Goal: Transaction & Acquisition: Book appointment/travel/reservation

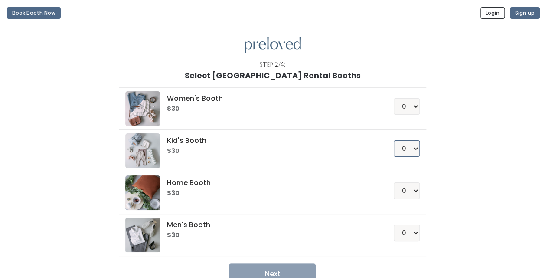
click at [418, 153] on select "0 1 2 3 4" at bounding box center [407, 148] width 26 height 16
select select "2"
click at [394, 140] on select "0 1 2 3 4" at bounding box center [407, 148] width 26 height 16
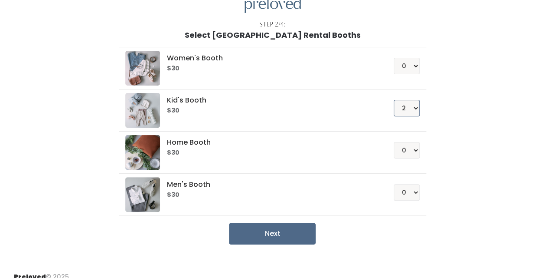
scroll to position [43, 0]
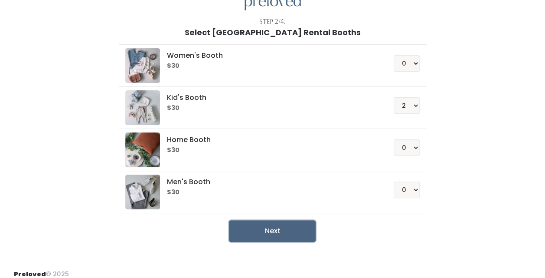
click at [267, 233] on button "Next" at bounding box center [272, 231] width 87 height 22
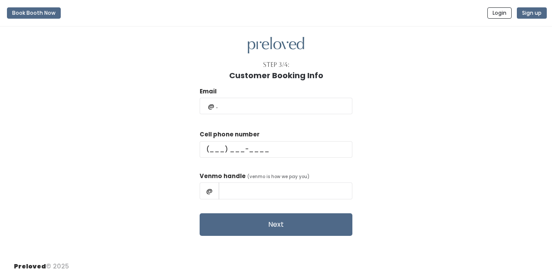
click at [259, 115] on div "Email" at bounding box center [276, 105] width 153 height 36
click at [249, 105] on input "text" at bounding box center [276, 106] width 153 height 16
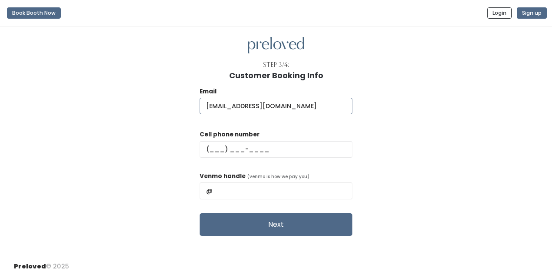
type input "brittneyrdavis2@gmail.com"
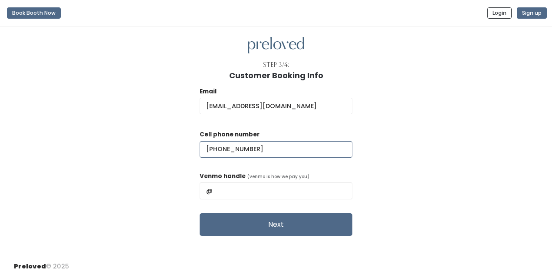
type input "(815) 954-2849"
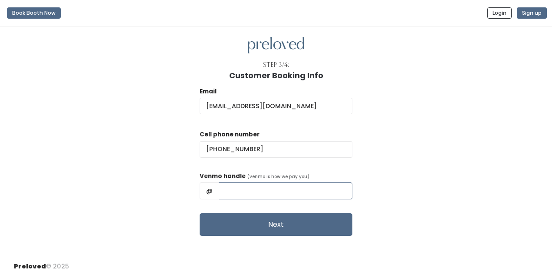
click at [288, 196] on input "text" at bounding box center [286, 190] width 134 height 16
type input "Brittney-McNeal"
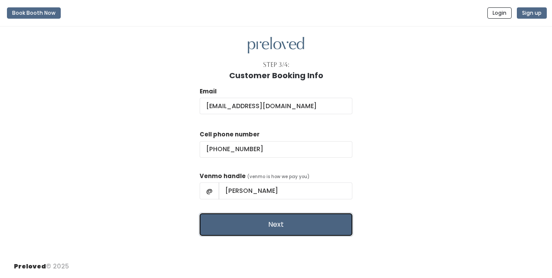
click at [288, 222] on button "Next" at bounding box center [276, 224] width 153 height 23
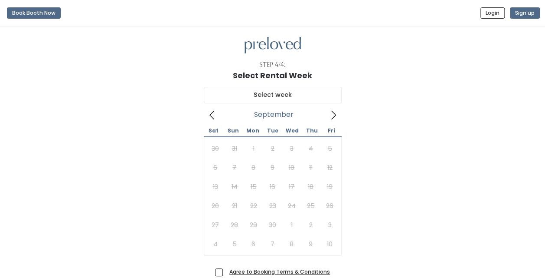
click at [335, 112] on icon at bounding box center [334, 115] width 10 height 10
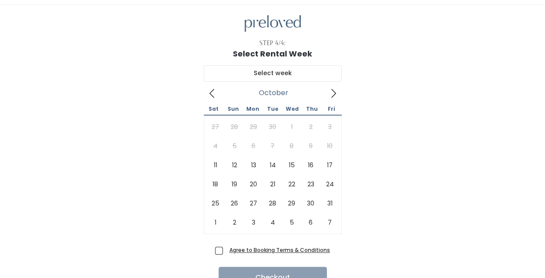
scroll to position [23, 0]
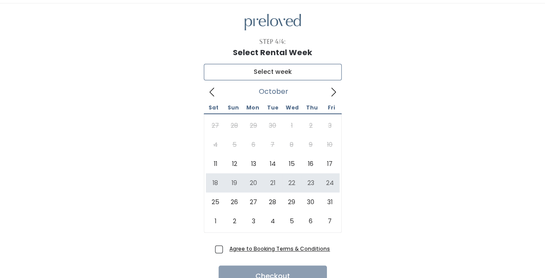
type input "October 18 to October 24"
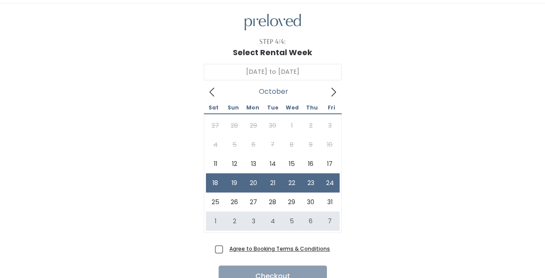
click at [226, 250] on span "Agree to Booking Terms & Conditions" at bounding box center [278, 248] width 104 height 9
click at [226, 250] on input "Agree to Booking Terms & Conditions" at bounding box center [229, 247] width 6 height 6
checkbox input "true"
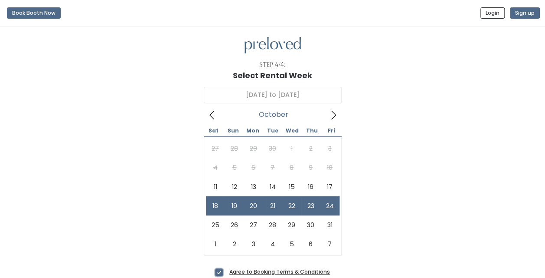
scroll to position [65, 0]
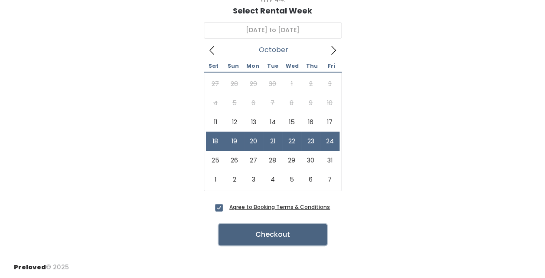
click at [243, 240] on button "Checkout" at bounding box center [273, 234] width 108 height 22
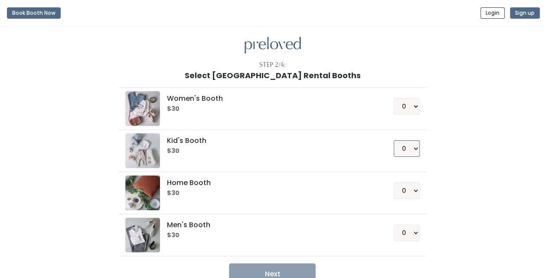
click at [415, 149] on select "0 1 2 3 4" at bounding box center [407, 148] width 26 height 16
select select "1"
click at [394, 140] on select "0 1 2 3 4" at bounding box center [407, 148] width 26 height 16
click at [257, 264] on button "Next" at bounding box center [272, 274] width 87 height 22
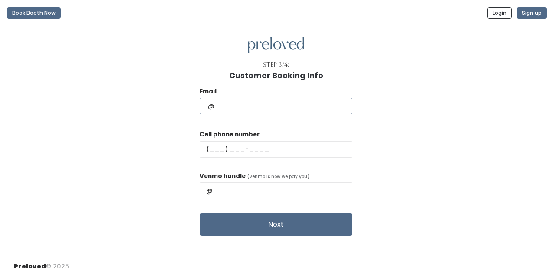
click at [233, 105] on input "text" at bounding box center [276, 106] width 153 height 16
type input "[EMAIL_ADDRESS][DOMAIN_NAME]"
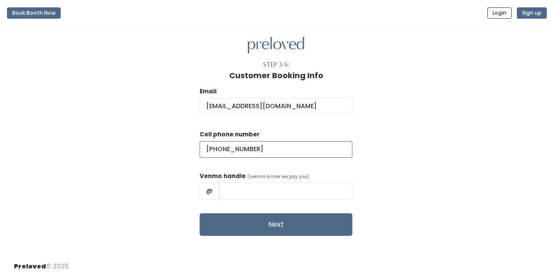
type input "[PHONE_NUMBER]"
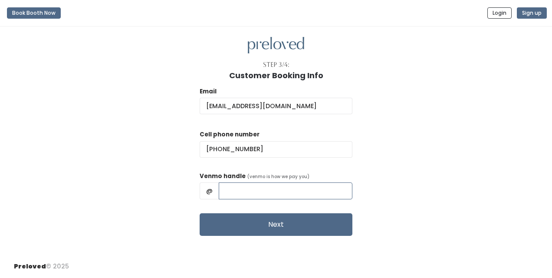
click at [262, 190] on input "text" at bounding box center [286, 190] width 134 height 16
type input "[PERSON_NAME]"
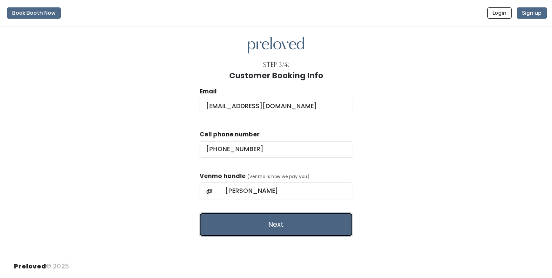
click at [263, 224] on button "Next" at bounding box center [276, 224] width 153 height 23
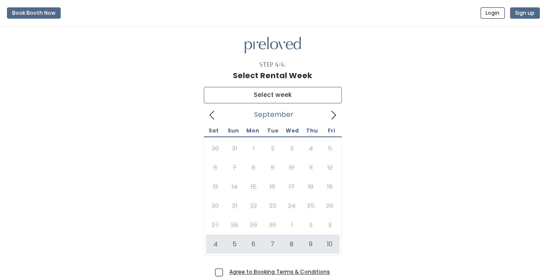
type input "October 4 to October 10"
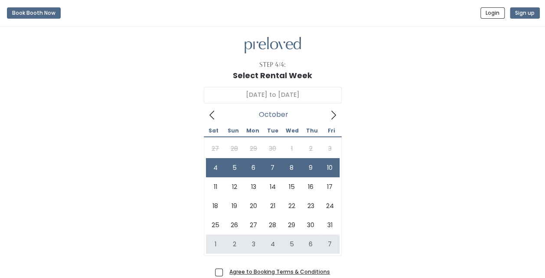
click at [226, 272] on span "Agree to Booking Terms & Conditions" at bounding box center [278, 271] width 104 height 9
click at [226, 272] on input "Agree to Booking Terms & Conditions" at bounding box center [229, 270] width 6 height 6
checkbox input "true"
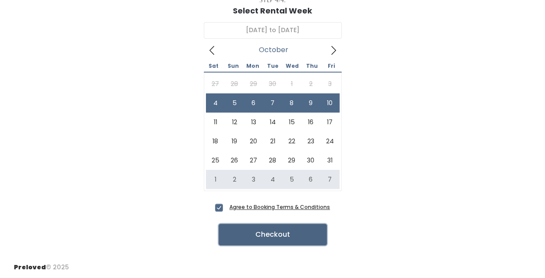
click at [256, 233] on button "Checkout" at bounding box center [273, 234] width 108 height 22
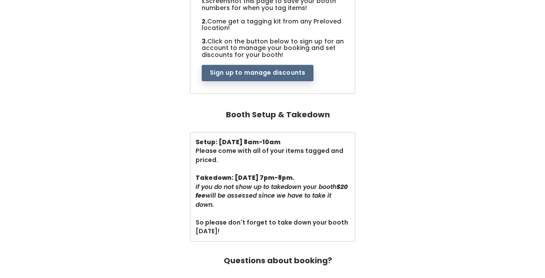
scroll to position [217, 0]
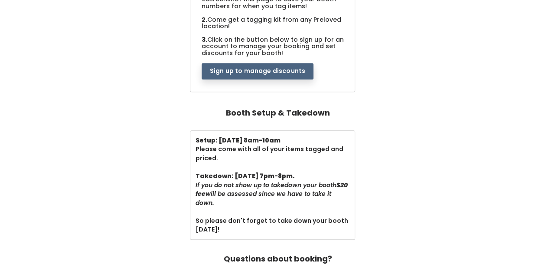
click at [232, 68] on button "Sign up to manage discounts" at bounding box center [258, 71] width 112 height 16
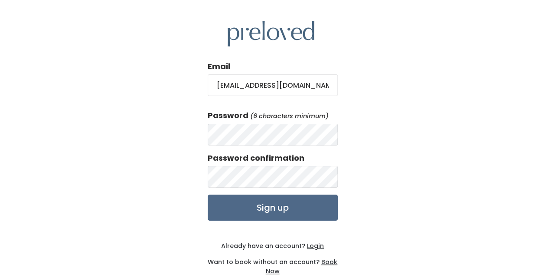
type input "[EMAIL_ADDRESS][DOMAIN_NAME]"
click at [267, 207] on input "Sign up" at bounding box center [273, 207] width 130 height 26
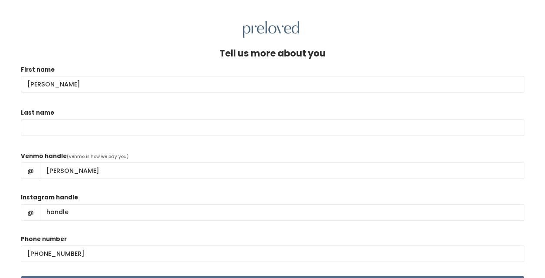
type input "[PERSON_NAME]"
type input "Davis"
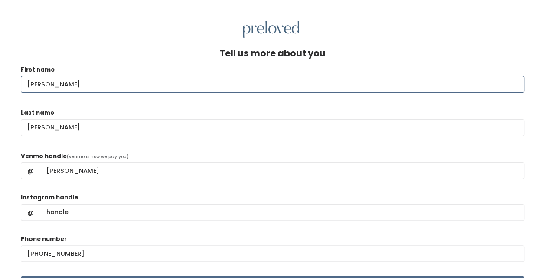
click at [32, 84] on input "brittney" at bounding box center [273, 84] width 504 height 16
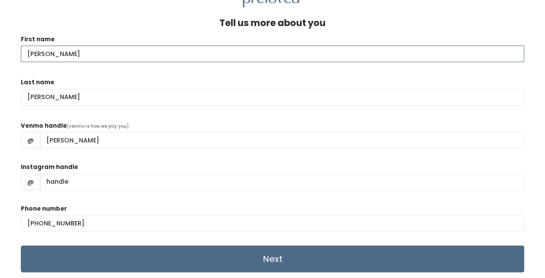
scroll to position [37, 0]
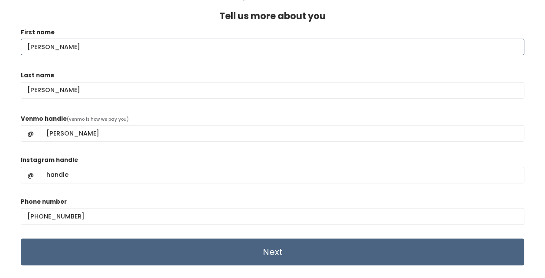
type input "Brittney"
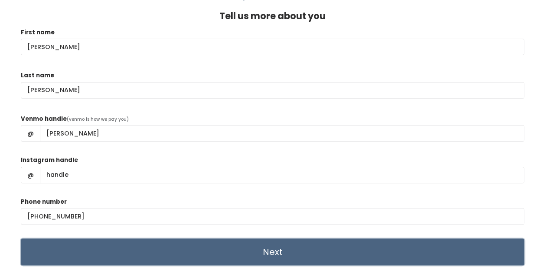
click at [288, 255] on input "Next" at bounding box center [273, 251] width 504 height 27
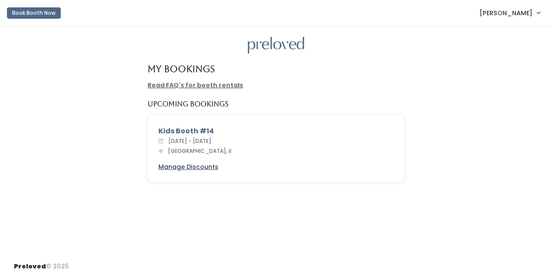
click at [187, 166] on u "Manage Discounts" at bounding box center [188, 166] width 60 height 9
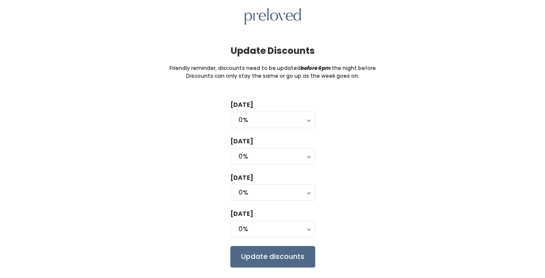
scroll to position [30, 0]
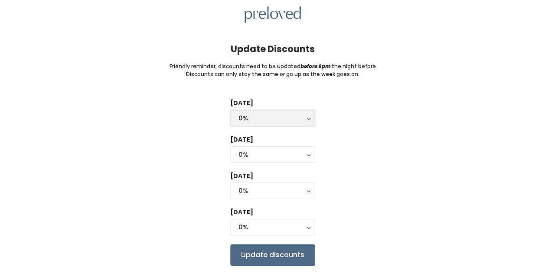
click at [307, 116] on button "0%" at bounding box center [272, 118] width 85 height 16
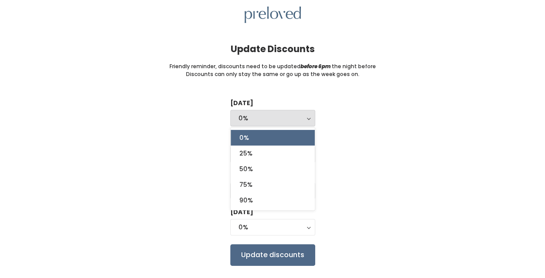
click at [357, 146] on div "Tuesday 0% 25% 50% 75% 90% 0% 0% 25% 50% 75% 90% Wednesday 0% 25% 50% 75% 90% 0…" at bounding box center [273, 182] width 518 height 167
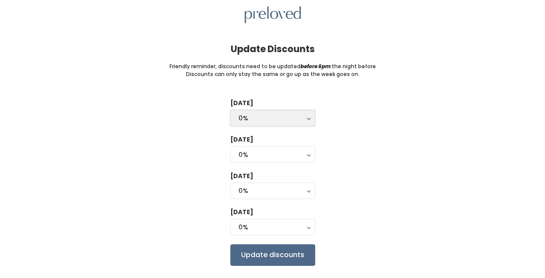
click at [310, 115] on button "0%" at bounding box center [272, 118] width 85 height 16
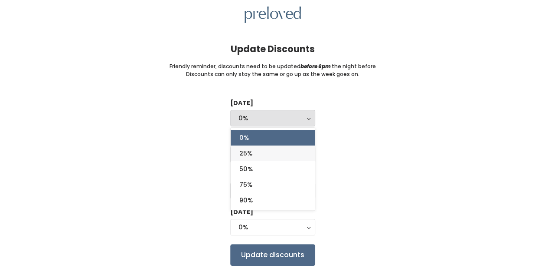
click at [288, 150] on link "25%" at bounding box center [273, 153] width 84 height 16
select select "25%"
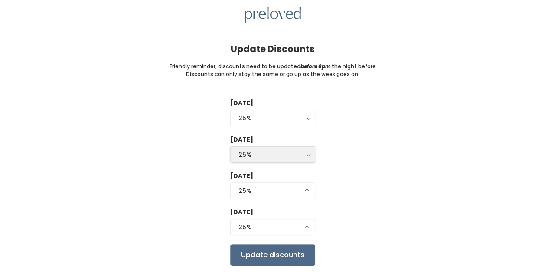
click at [302, 151] on div "25%" at bounding box center [273, 155] width 69 height 10
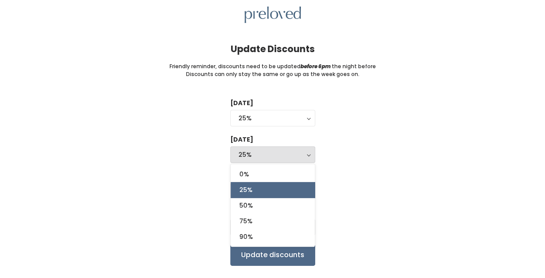
click at [362, 186] on div "Tuesday 0% 25% 50% 75% 90% 25% 0% 25% 50% 75% 90% Wednesday 0% 25% 50% 75% 90% …" at bounding box center [273, 182] width 518 height 167
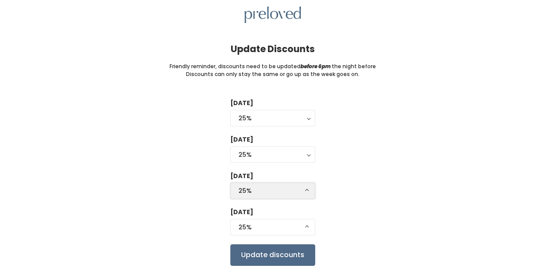
click at [298, 191] on div "25%" at bounding box center [273, 191] width 69 height 10
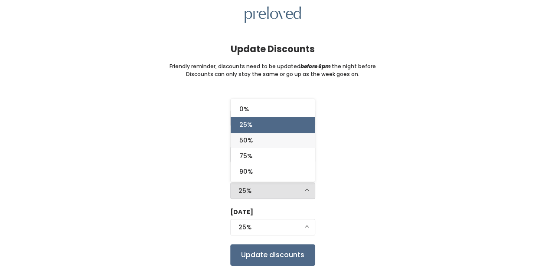
click at [266, 141] on link "50%" at bounding box center [273, 140] width 84 height 16
select select "50%"
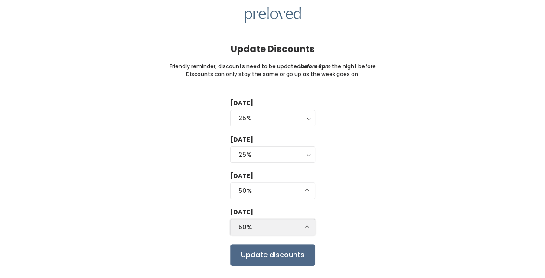
click at [305, 227] on button "50%" at bounding box center [272, 227] width 85 height 16
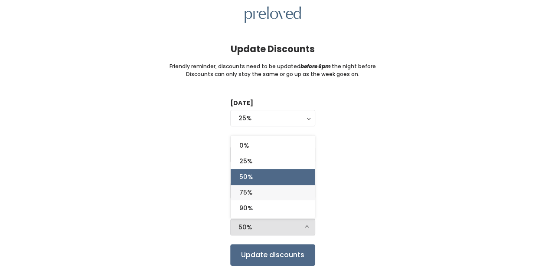
click at [254, 194] on link "75%" at bounding box center [273, 192] width 84 height 16
select select "75%"
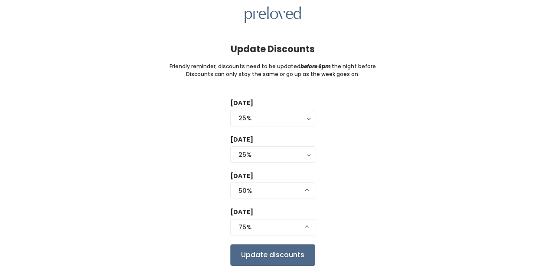
click at [371, 211] on div "Tuesday 0% 25% 50% 75% 90% 25% 0% 25% 50% 75% 90% Wednesday 0% 25% 50% 75% 90% …" at bounding box center [273, 182] width 518 height 167
click at [292, 153] on div "25%" at bounding box center [273, 155] width 69 height 10
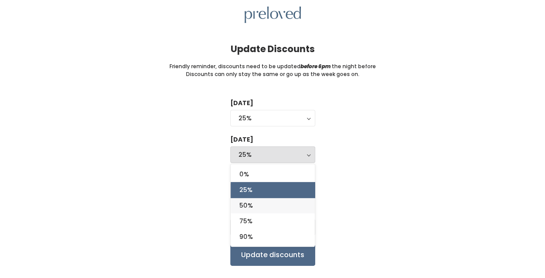
click at [260, 204] on link "50%" at bounding box center [273, 205] width 84 height 16
select select "50%"
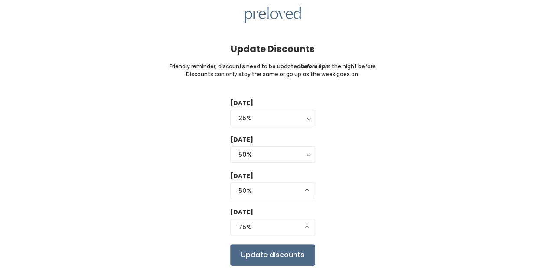
click at [327, 194] on div "[DATE] 0% 25% 50% 75% 90% 25% 0% 25% 50% 75% 90% [DATE] 0% 25% 50% 75% 90% 50% …" at bounding box center [273, 182] width 518 height 167
click at [251, 262] on input "Update discounts" at bounding box center [272, 255] width 85 height 22
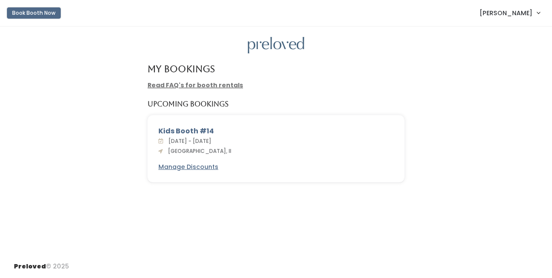
click at [34, 13] on button "Book Booth Now" at bounding box center [34, 12] width 54 height 11
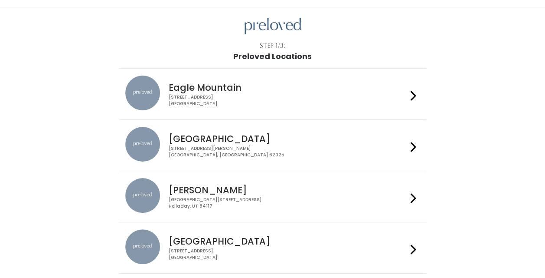
scroll to position [20, 0]
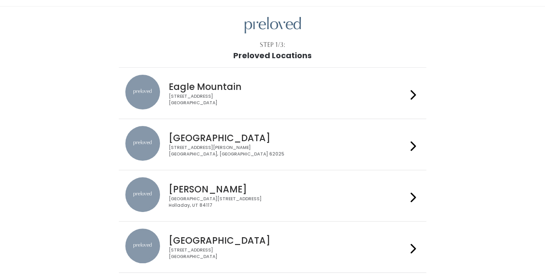
click at [365, 143] on div "[GEOGRAPHIC_DATA] [STREET_ADDRESS][PERSON_NAME]" at bounding box center [286, 141] width 242 height 31
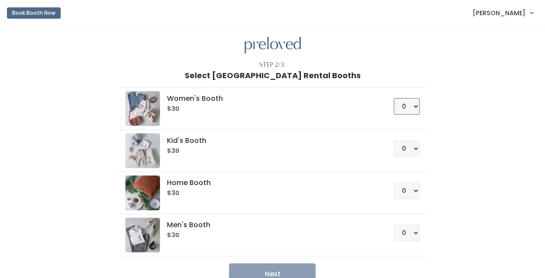
click at [411, 110] on select "0 1 2 3 4" at bounding box center [407, 106] width 26 height 16
select select "1"
click at [394, 98] on select "0 1 2 3 4" at bounding box center [407, 106] width 26 height 16
click at [275, 268] on button "Next" at bounding box center [272, 274] width 87 height 22
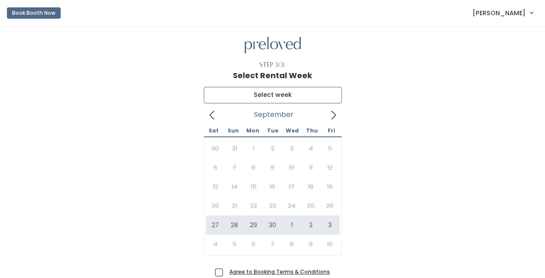
type input "September 27 to October 3"
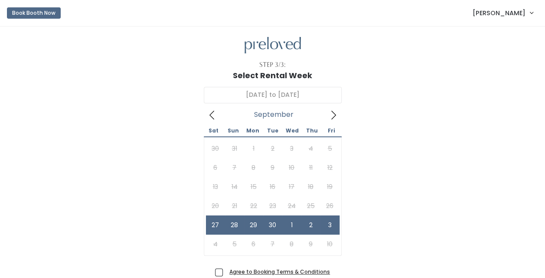
click at [226, 273] on span "Agree to Booking Terms & Conditions" at bounding box center [278, 271] width 104 height 9
click at [226, 273] on input "Agree to Booking Terms & Conditions" at bounding box center [229, 270] width 6 height 6
checkbox input "true"
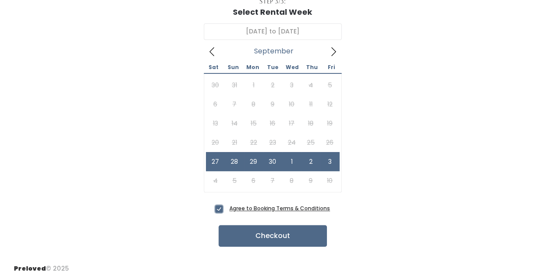
scroll to position [64, 0]
click at [287, 233] on button "Checkout" at bounding box center [273, 235] width 108 height 22
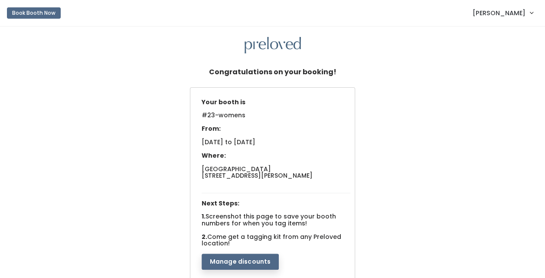
click at [237, 265] on button "Manage discounts" at bounding box center [241, 261] width 78 height 16
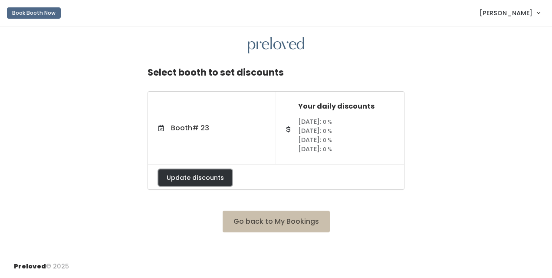
click at [196, 178] on button "Update discounts" at bounding box center [195, 177] width 74 height 16
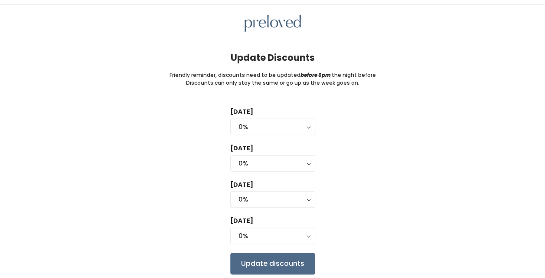
scroll to position [51, 0]
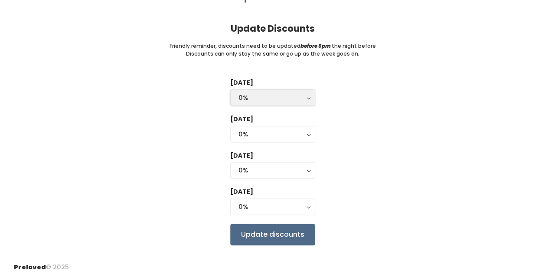
click at [292, 95] on div "0%" at bounding box center [273, 98] width 69 height 10
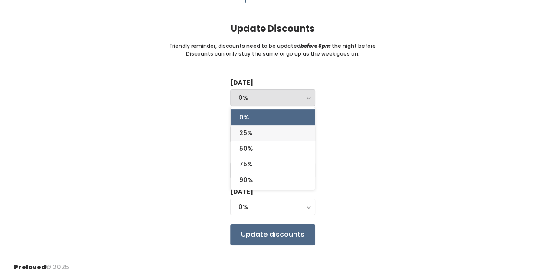
click at [279, 131] on link "25%" at bounding box center [273, 133] width 84 height 16
select select "25%"
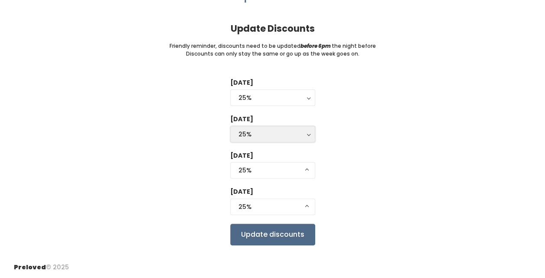
click at [279, 131] on div "25%" at bounding box center [273, 134] width 69 height 10
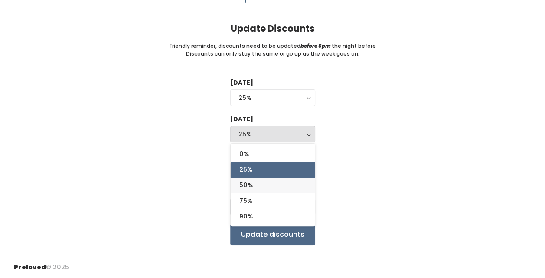
click at [262, 184] on link "50%" at bounding box center [273, 185] width 84 height 16
select select "50%"
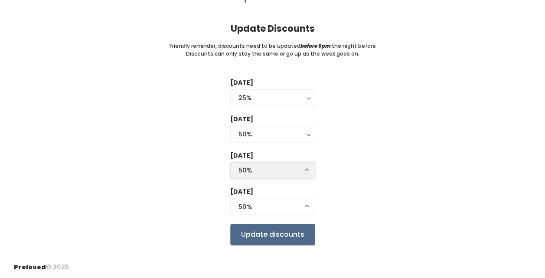
click at [266, 165] on div "50%" at bounding box center [273, 170] width 69 height 10
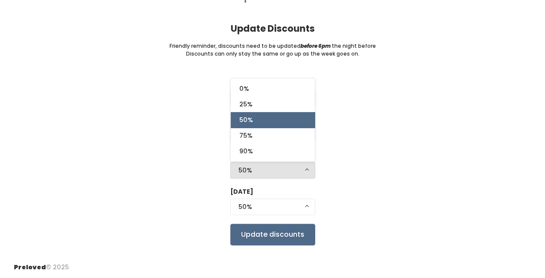
click at [346, 170] on div "[DATE] 0% 25% 50% 75% 90% 25% 0% 25% 50% 75% 90% [DATE] 0% 25% 50% 75% 90% 50% …" at bounding box center [273, 161] width 518 height 167
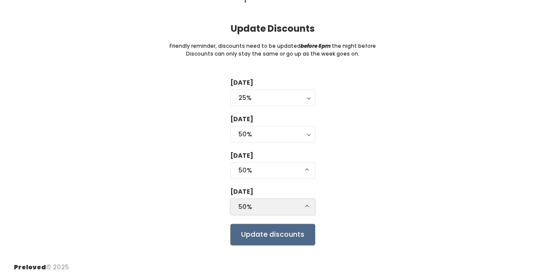
click at [274, 205] on div "50%" at bounding box center [273, 207] width 69 height 10
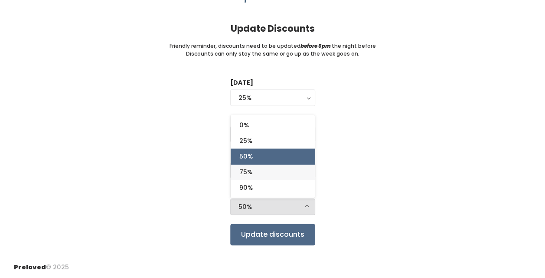
click at [256, 168] on link "75%" at bounding box center [273, 172] width 84 height 16
select select "75%"
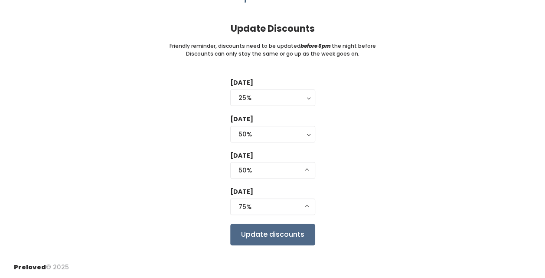
click at [359, 181] on div "[DATE] 0% 25% 50% 75% 90% 25% 0% 25% 50% 75% 90% [DATE] 0% 25% 50% 75% 90% 50% …" at bounding box center [273, 161] width 518 height 167
click at [259, 236] on input "Update discounts" at bounding box center [272, 234] width 85 height 22
